Goal: Use online tool/utility: Utilize a website feature to perform a specific function

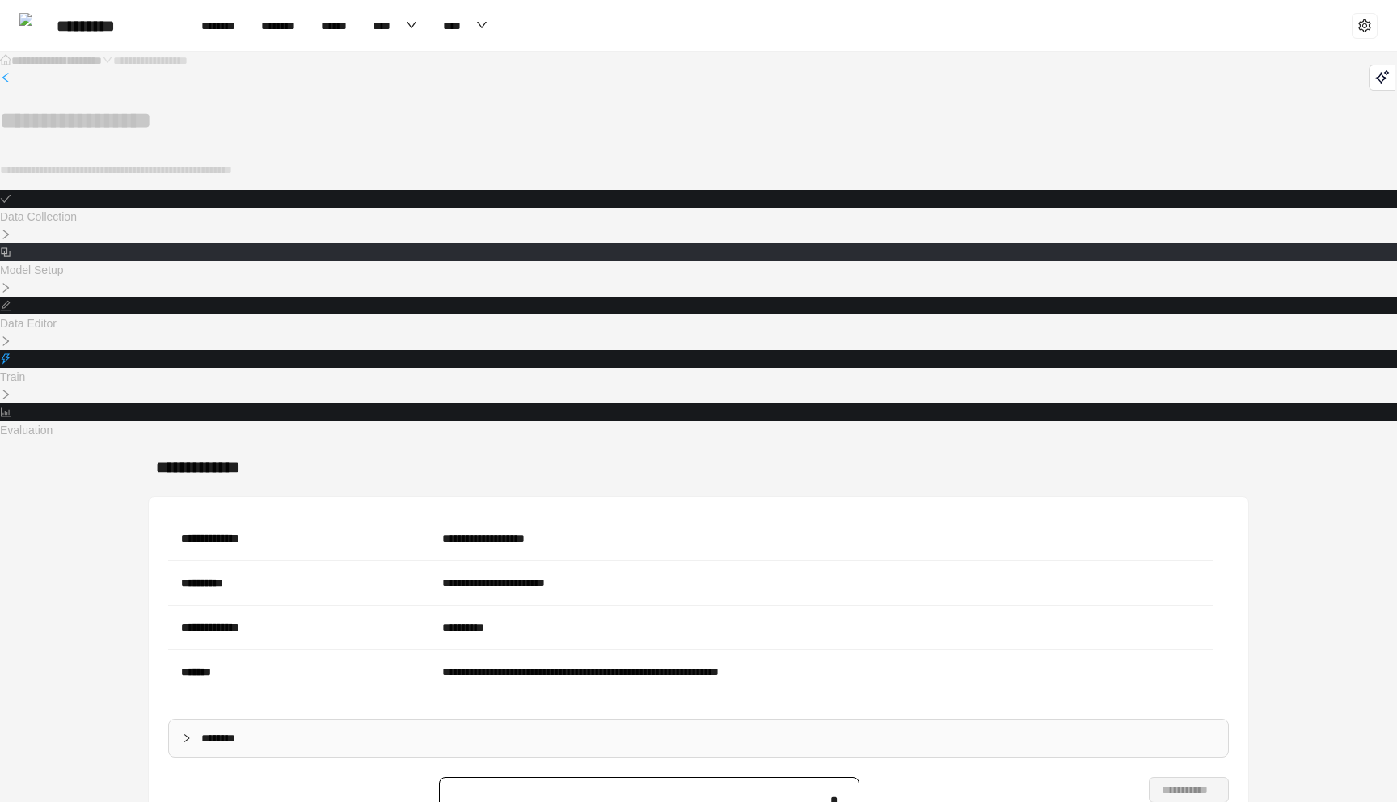
click at [10, 247] on icon "block" at bounding box center [5, 251] width 9 height 9
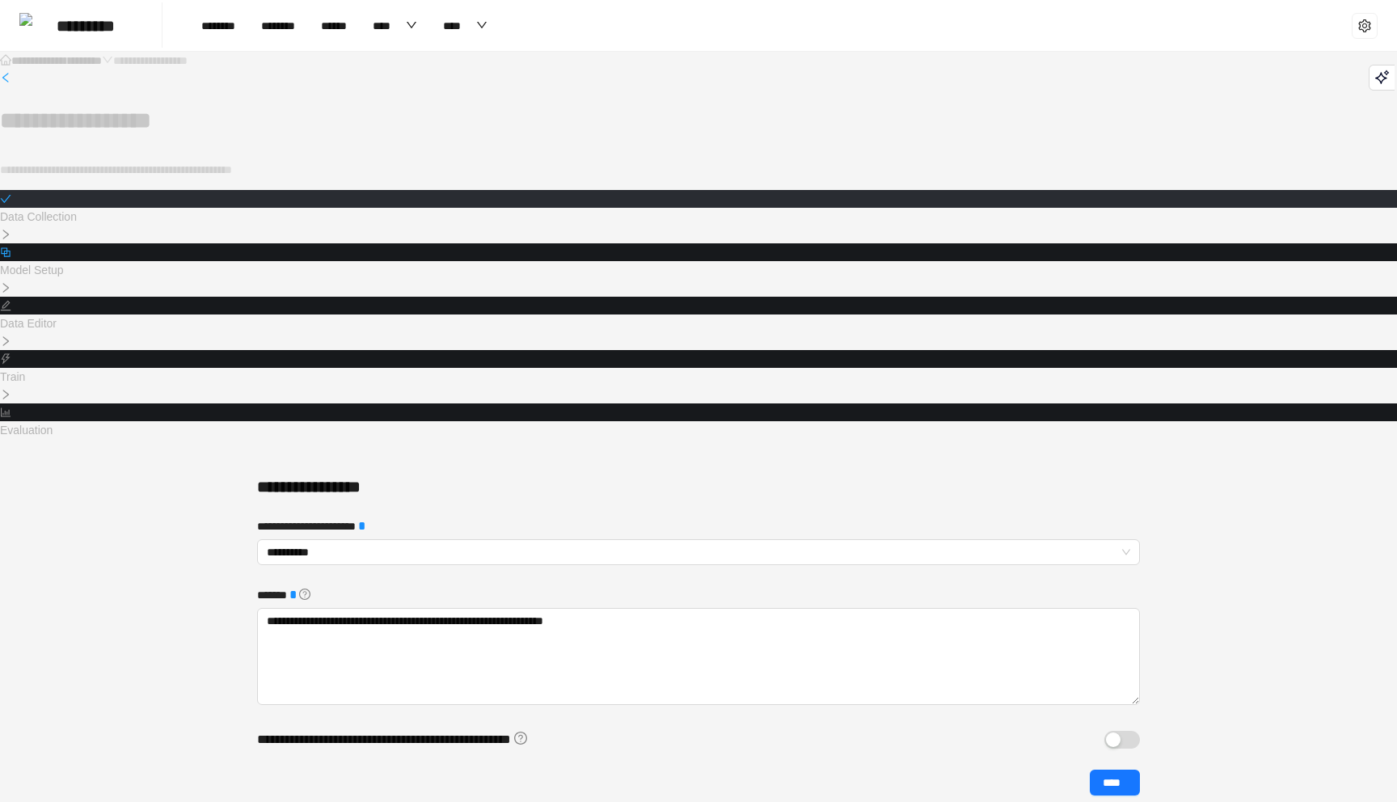
click at [424, 202] on div at bounding box center [698, 199] width 1397 height 18
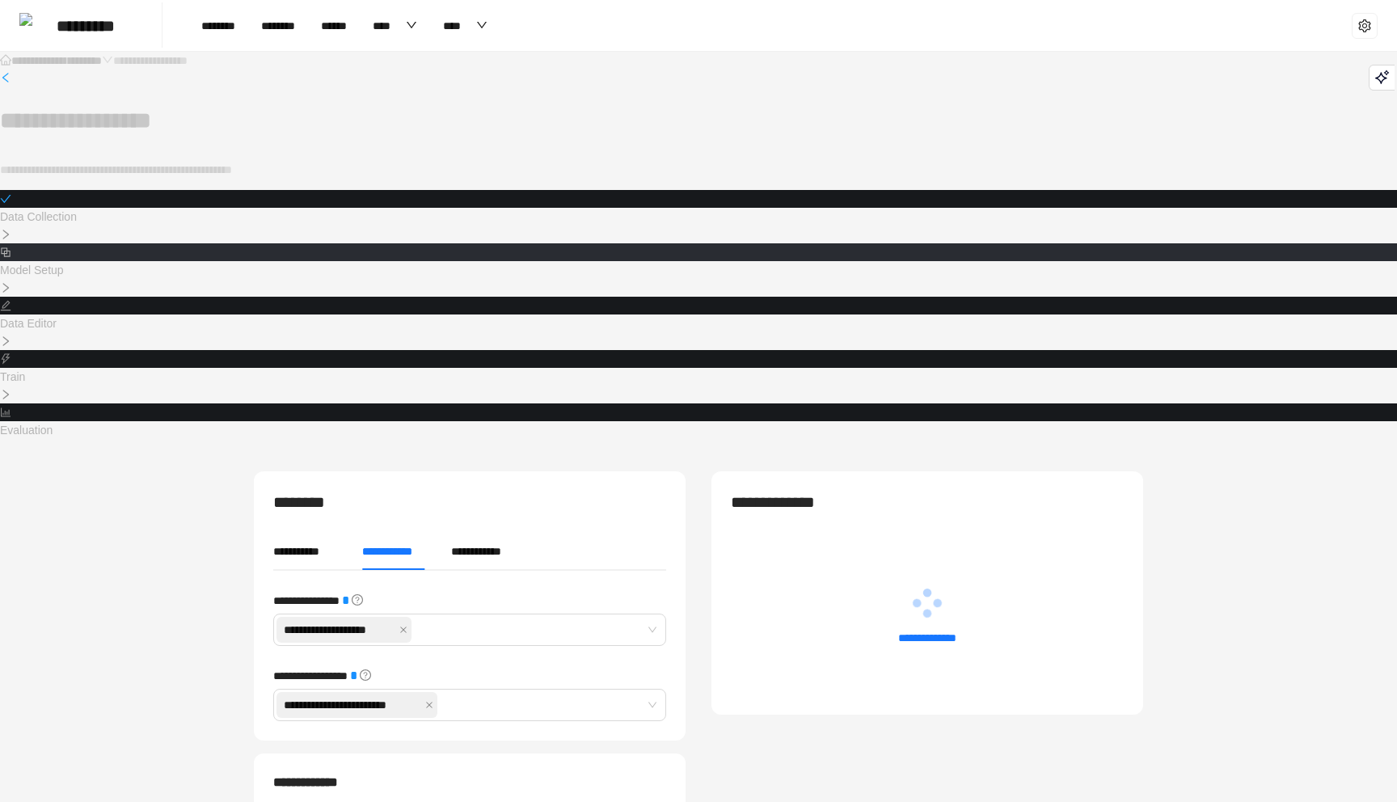
click at [10, 247] on icon "block" at bounding box center [5, 251] width 9 height 9
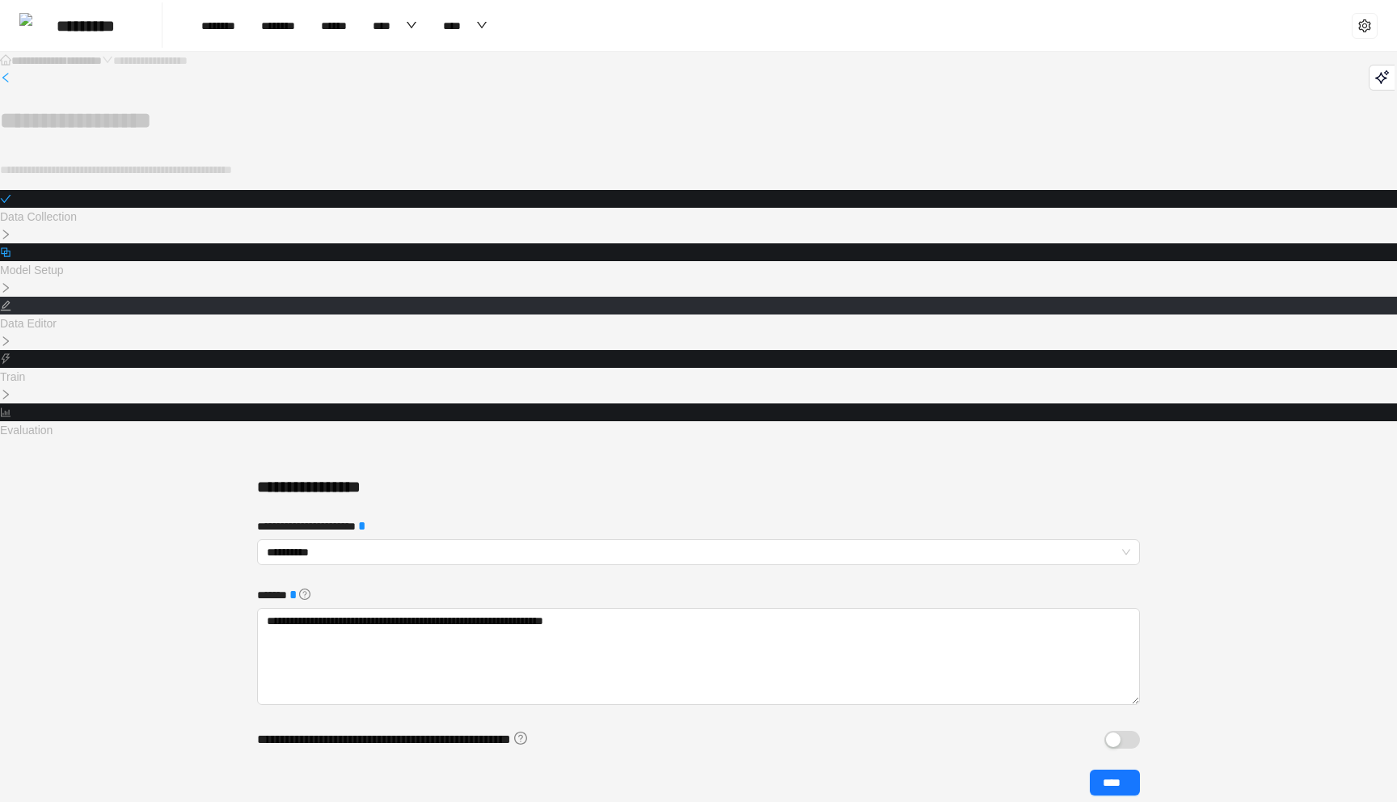
click at [11, 300] on icon "edit" at bounding box center [5, 305] width 11 height 11
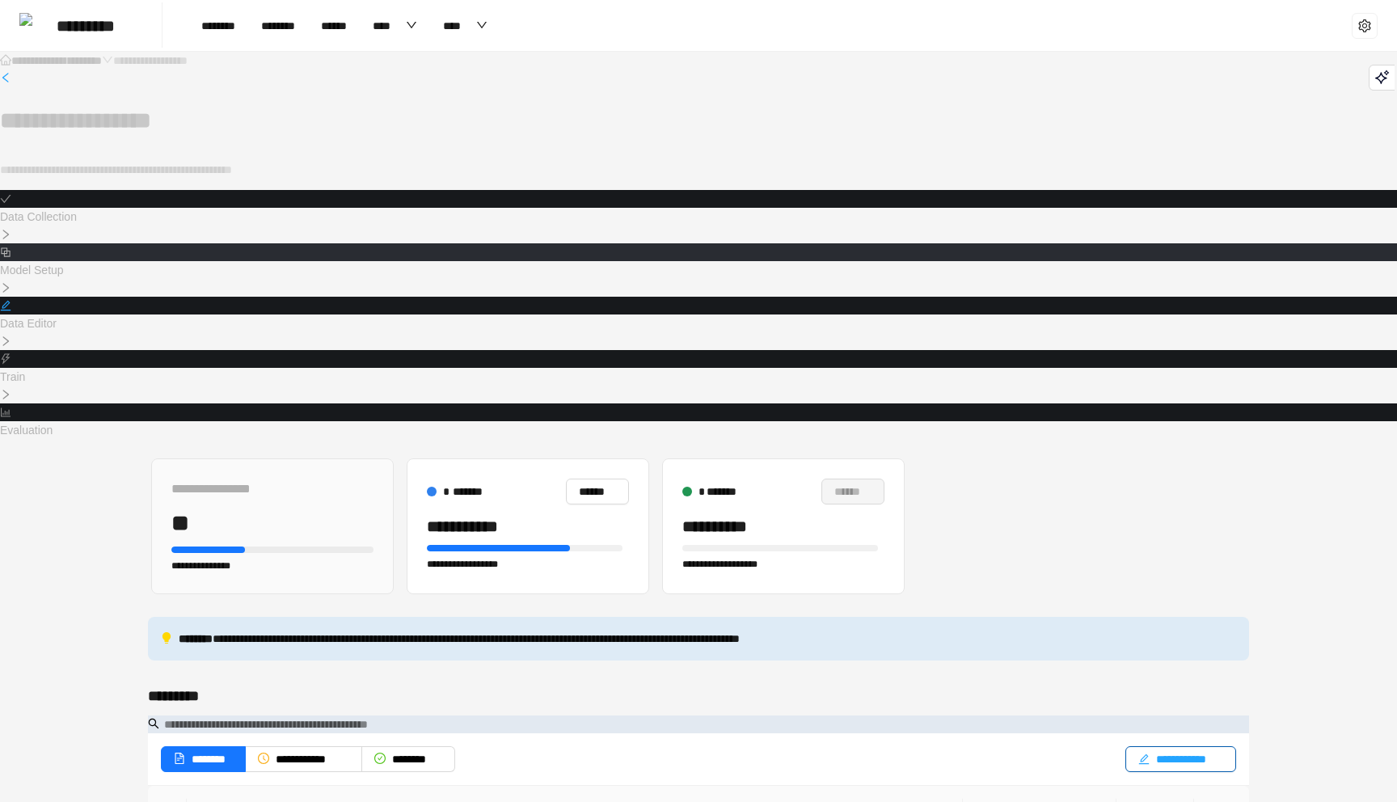
click at [576, 243] on div at bounding box center [698, 252] width 1397 height 18
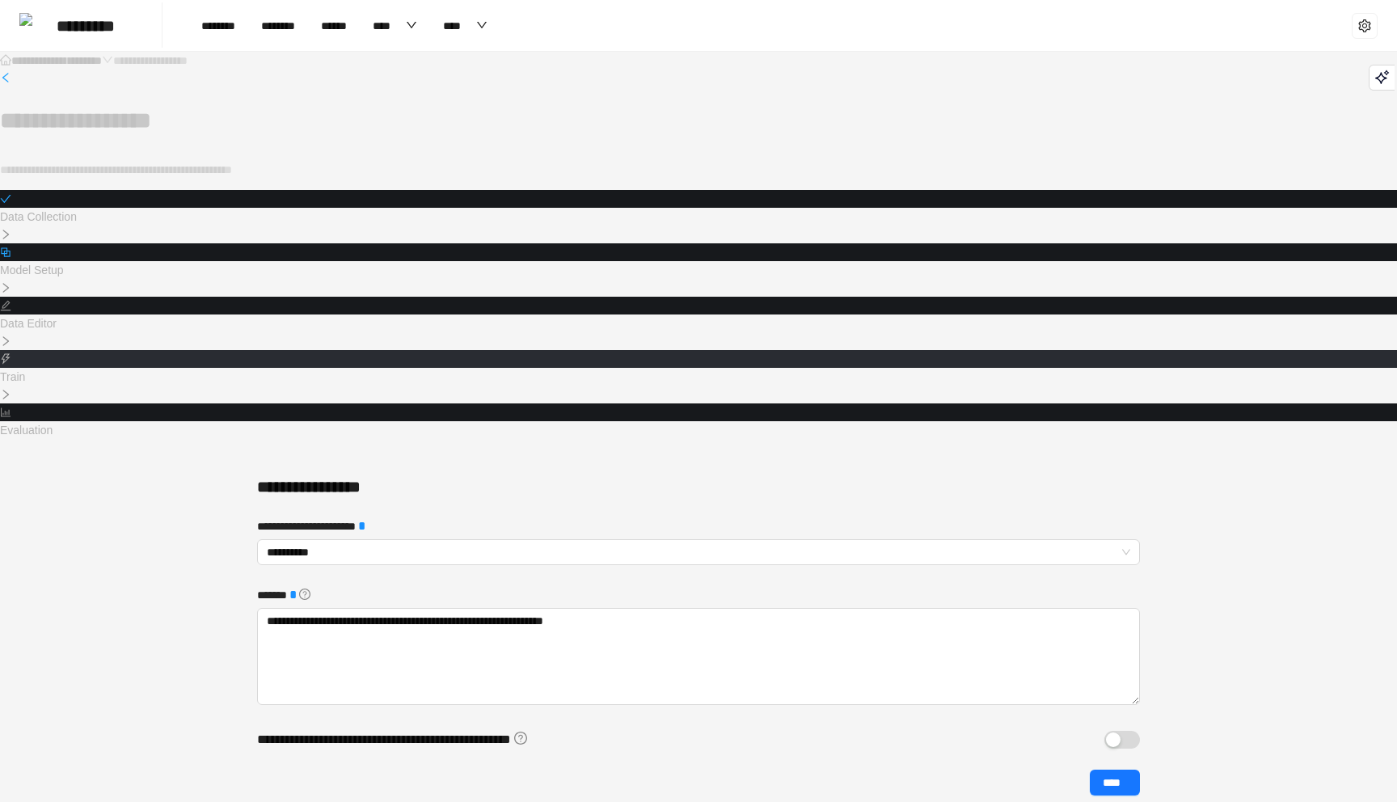
click at [11, 353] on icon "thunderbolt" at bounding box center [5, 358] width 11 height 11
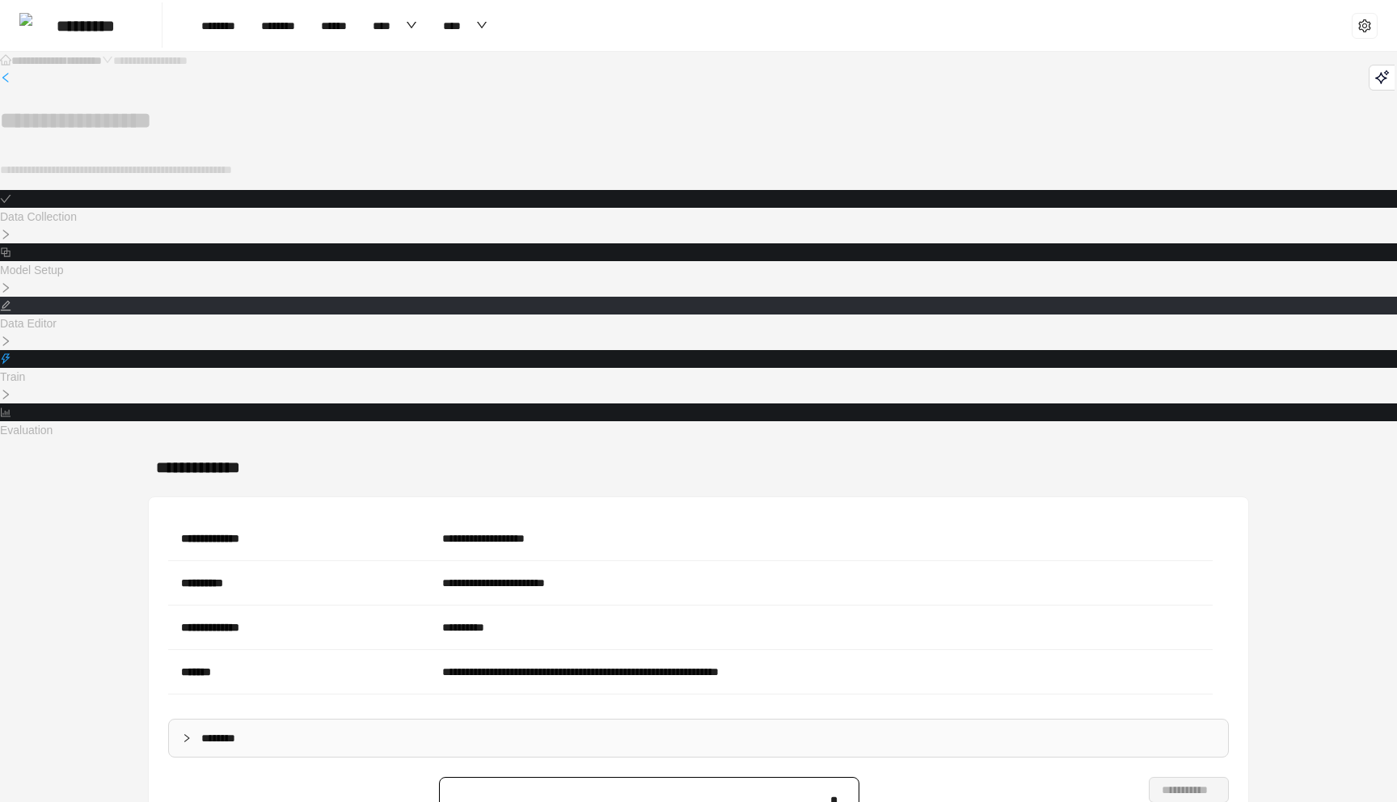
click at [11, 300] on icon "edit" at bounding box center [5, 305] width 11 height 11
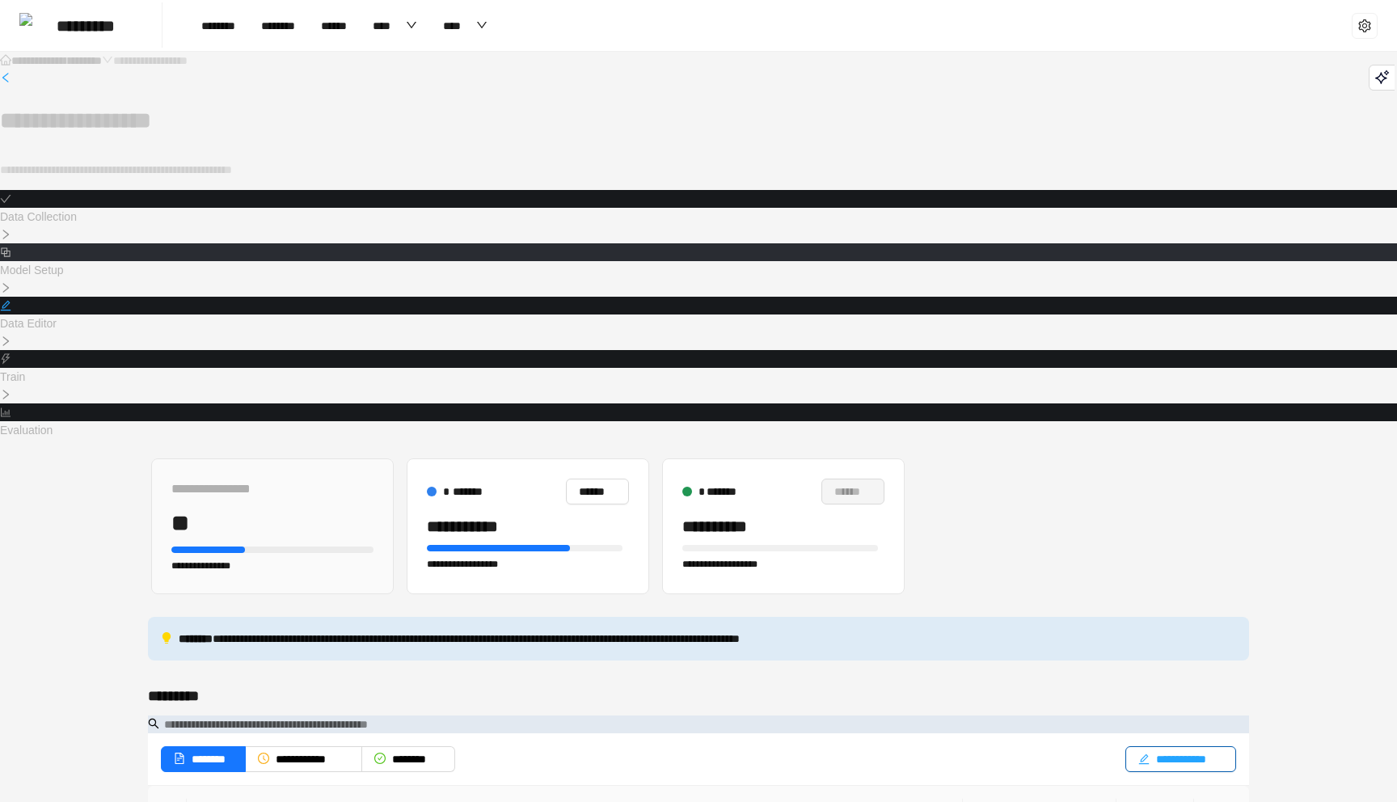
click at [563, 243] on div "Model Setup" at bounding box center [698, 261] width 1397 height 36
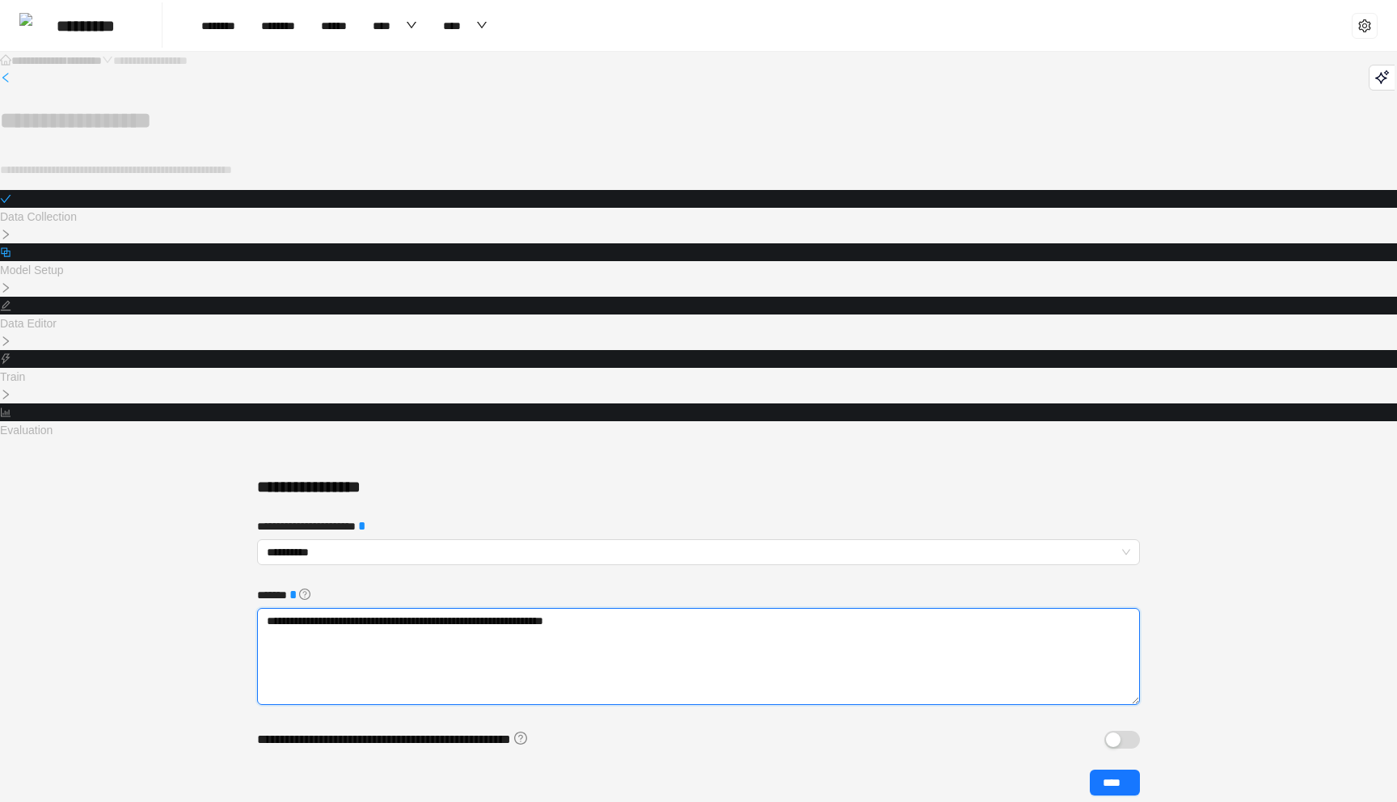
click at [481, 608] on textarea "**********" at bounding box center [698, 656] width 883 height 97
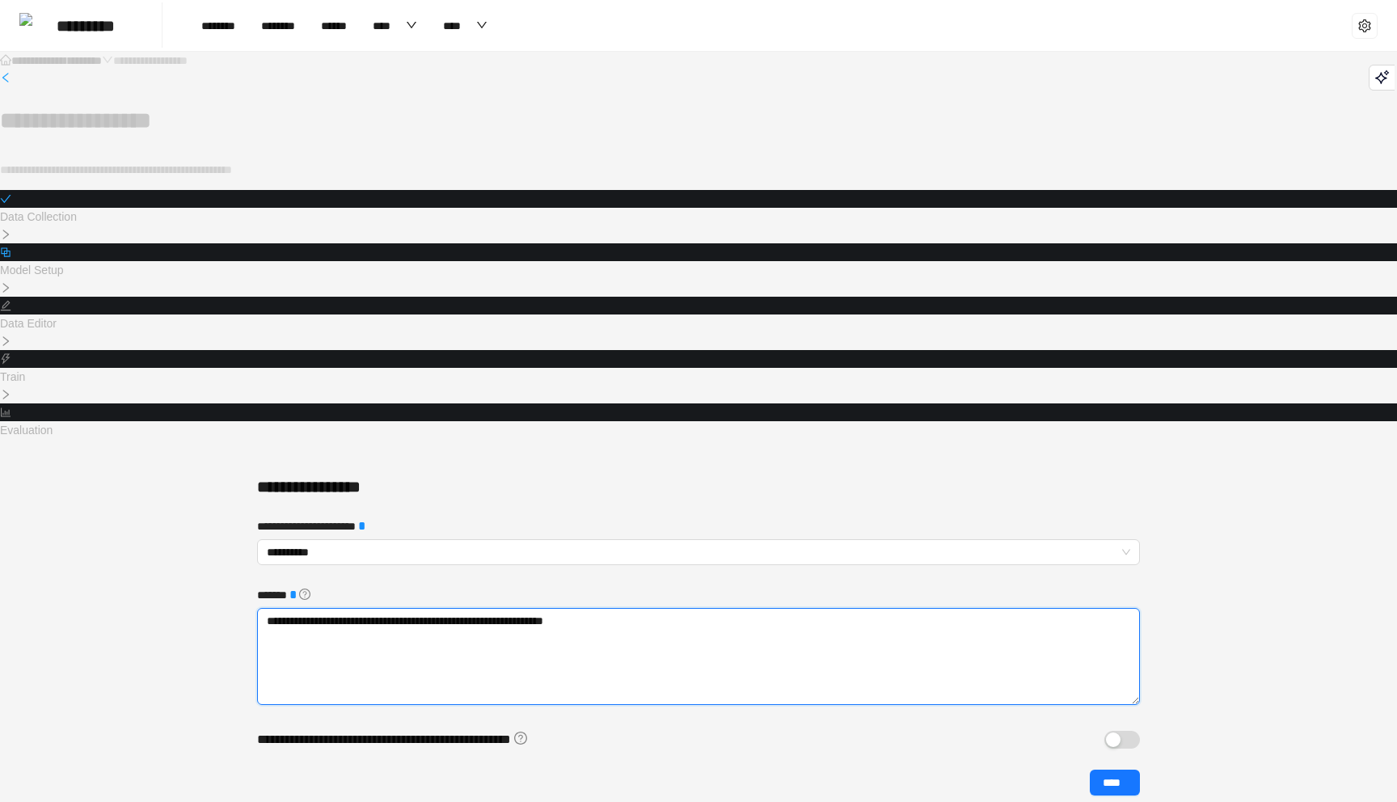
click at [673, 608] on textarea "**********" at bounding box center [698, 656] width 883 height 97
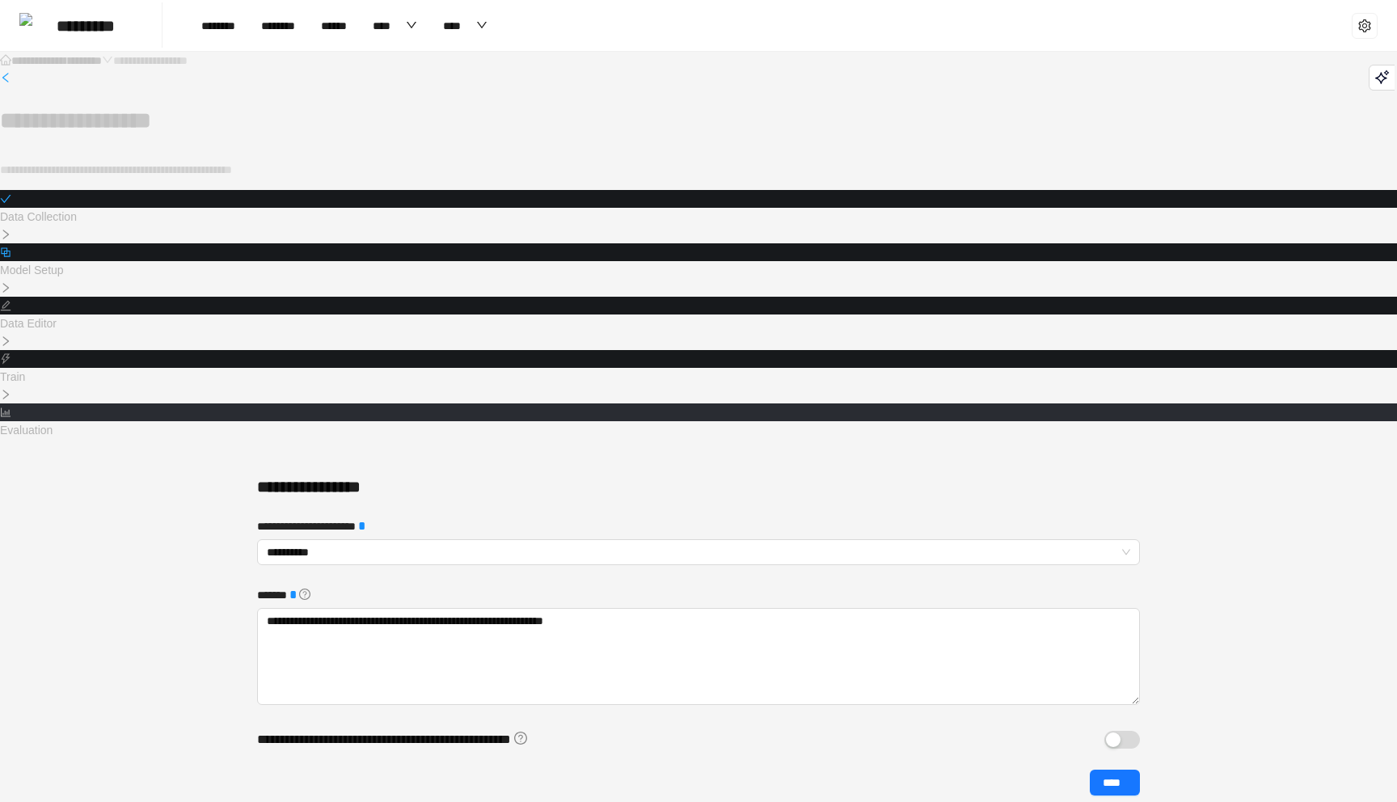
click at [11, 407] on icon "bar-chart" at bounding box center [5, 412] width 11 height 11
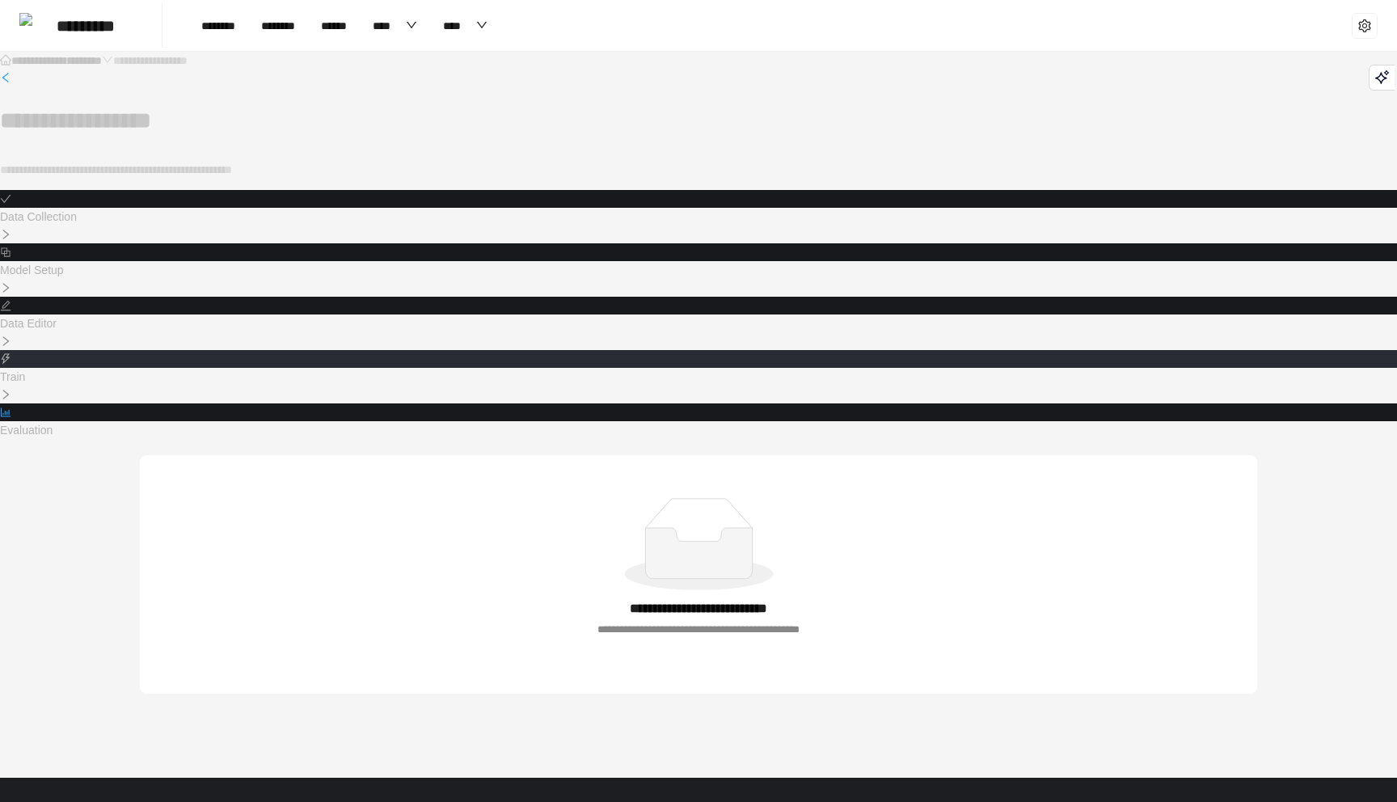
click at [854, 350] on div at bounding box center [698, 359] width 1397 height 18
